Goal: Information Seeking & Learning: Learn about a topic

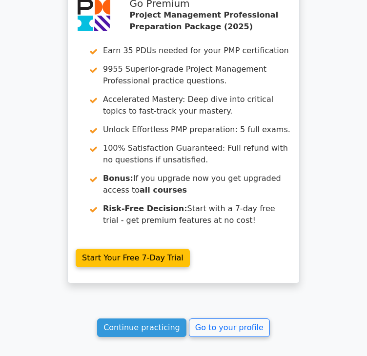
scroll to position [1972, 0]
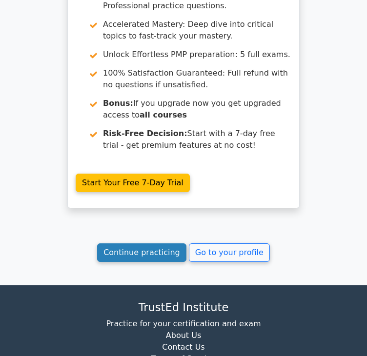
click at [162, 244] on link "Continue practicing" at bounding box center [141, 253] width 89 height 19
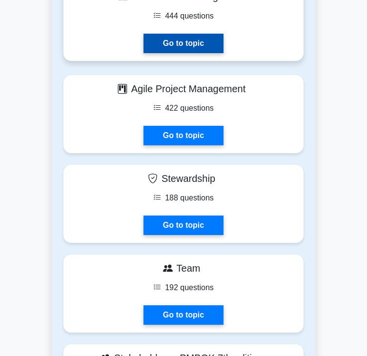
scroll to position [3173, 0]
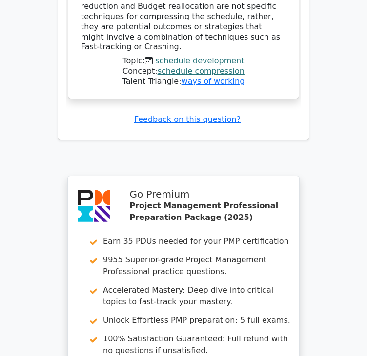
scroll to position [1757, 0]
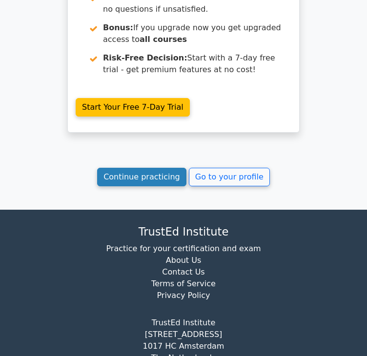
click at [131, 168] on link "Continue practicing" at bounding box center [141, 177] width 89 height 19
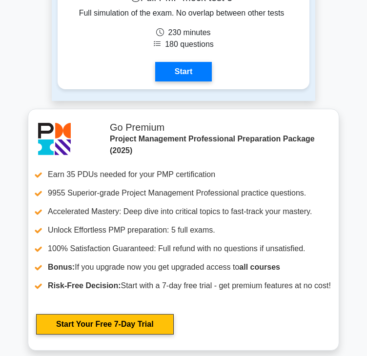
scroll to position [5143, 0]
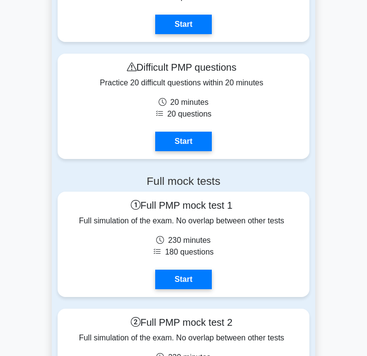
scroll to position [5084, 0]
